Goal: Task Accomplishment & Management: Complete application form

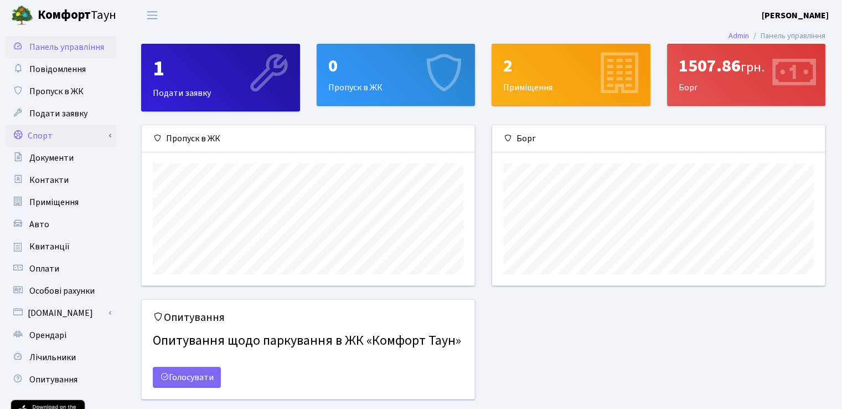
scroll to position [159, 332]
click at [110, 139] on link "Спорт" at bounding box center [61, 136] width 111 height 22
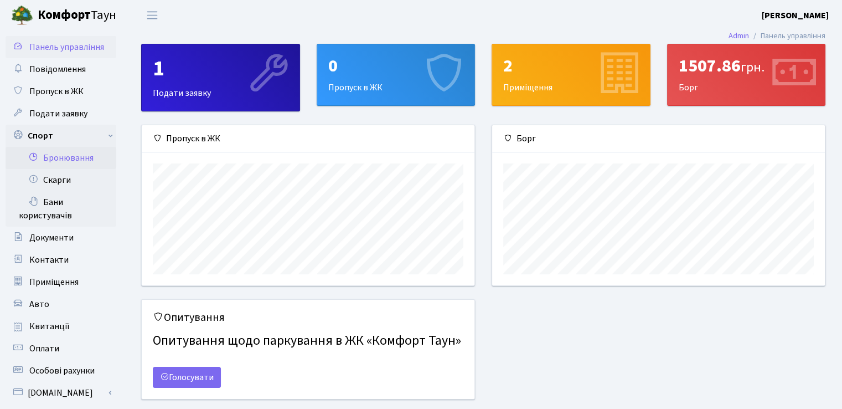
click at [89, 158] on link "Бронювання" at bounding box center [61, 158] width 111 height 22
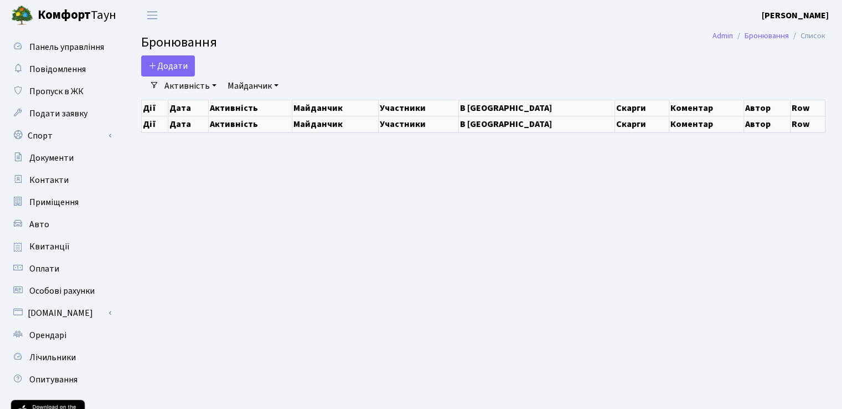
select select "25"
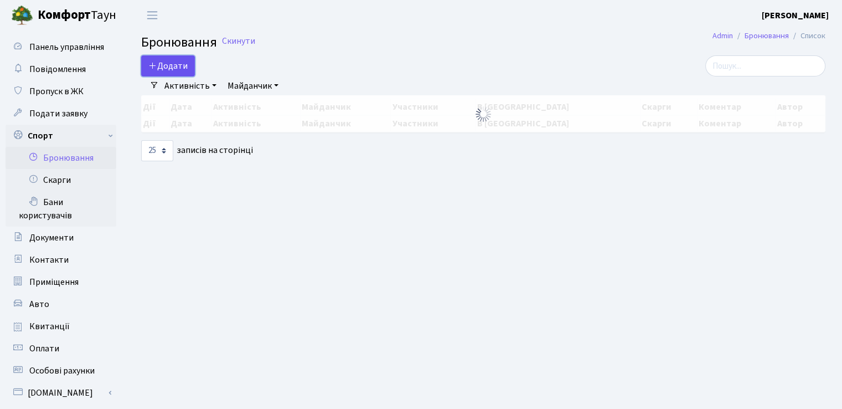
click at [175, 66] on button "Додати" at bounding box center [168, 65] width 54 height 21
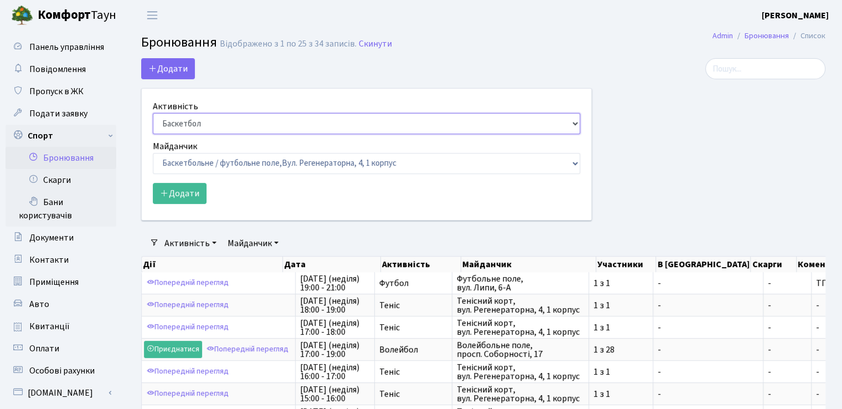
click at [196, 125] on select "Баскетбол Волейбол Йога Катання на роликах Настільний теніс [PERSON_NAME] Фітнес" at bounding box center [366, 123] width 427 height 21
select select "1"
click at [153, 113] on select "Баскетбол Волейбол Йога Катання на роликах Настільний теніс [PERSON_NAME] Фітнес" at bounding box center [366, 123] width 427 height 21
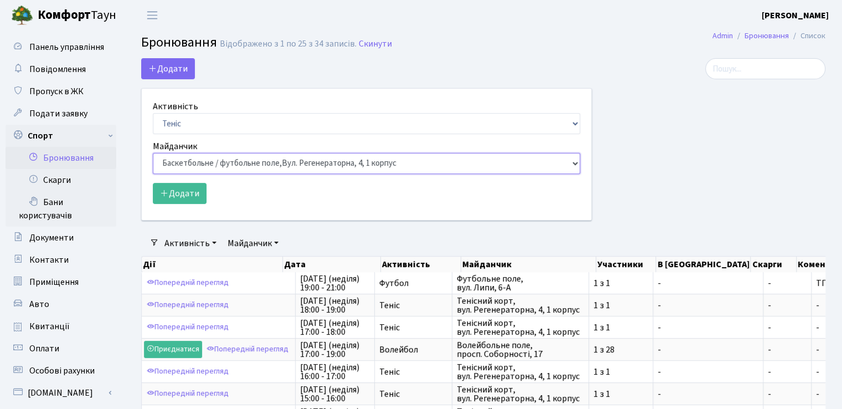
click at [220, 163] on select "Баскетбольне / футбольне поле, [GEOGRAPHIC_DATA]. [STREET_ADDRESS]. [STREET_ADD…" at bounding box center [366, 163] width 427 height 21
select select "1"
click at [153, 153] on select "Баскетбольне / футбольне поле, [GEOGRAPHIC_DATA]. [STREET_ADDRESS]. [STREET_ADD…" at bounding box center [366, 163] width 427 height 21
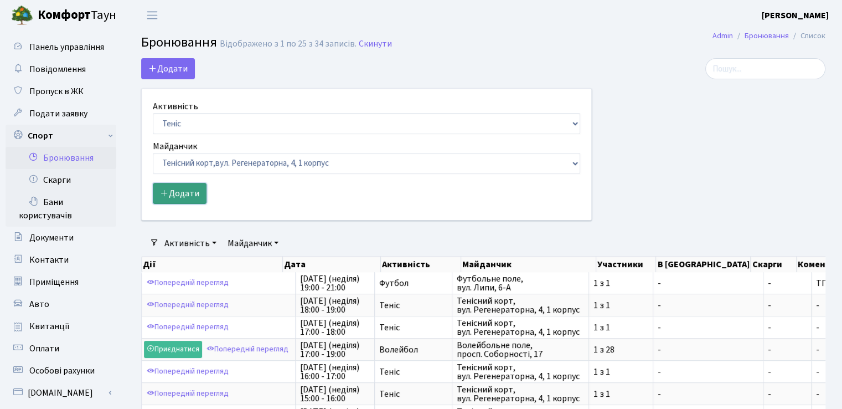
click at [169, 188] on button "Додати" at bounding box center [180, 193] width 54 height 21
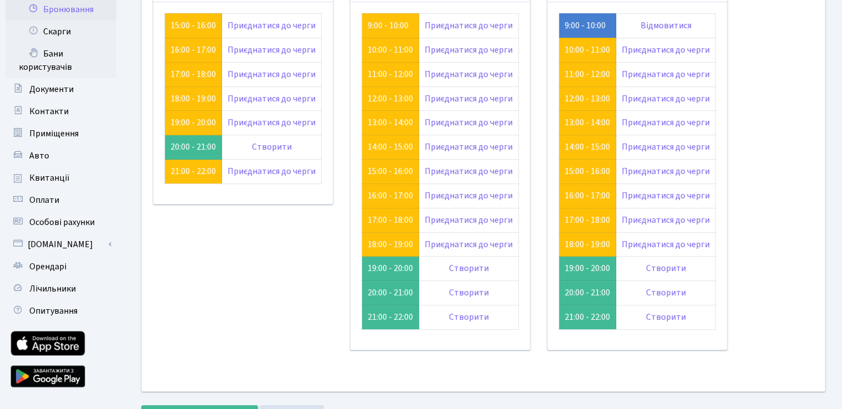
scroll to position [85, 0]
